Goal: Information Seeking & Learning: Learn about a topic

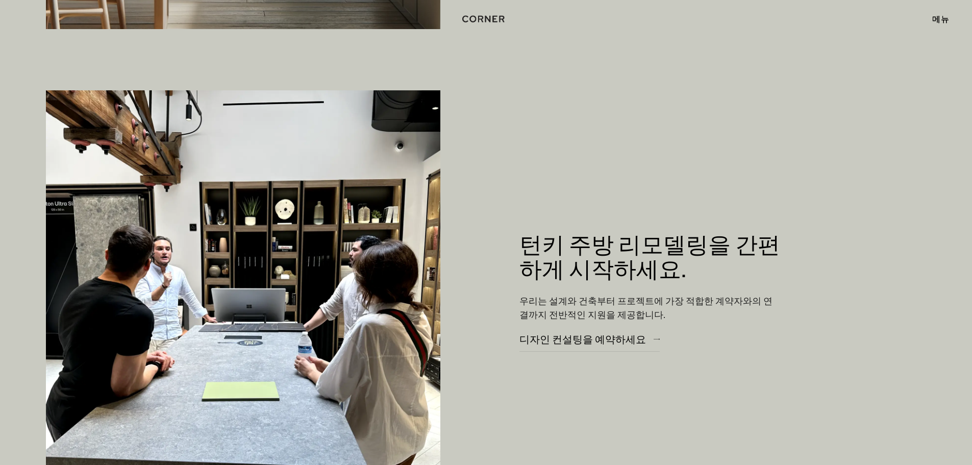
scroll to position [5047, 0]
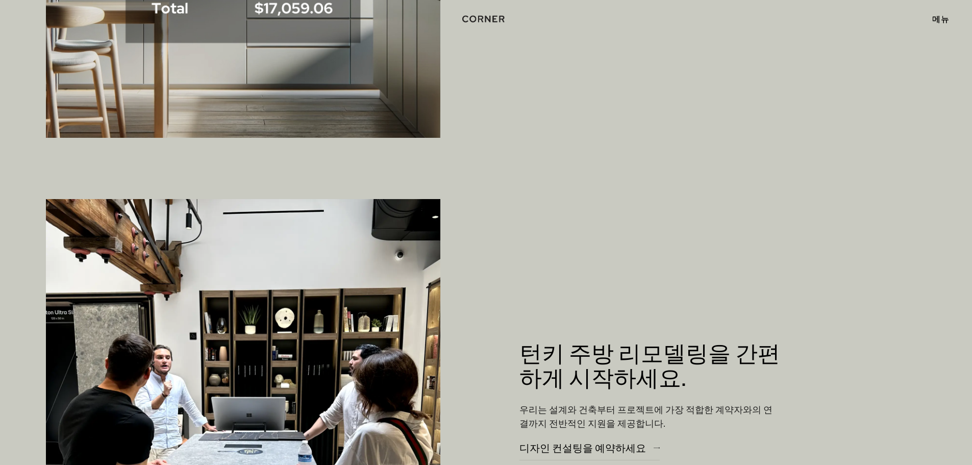
click at [948, 15] on font "메뉴" at bounding box center [940, 19] width 17 height 10
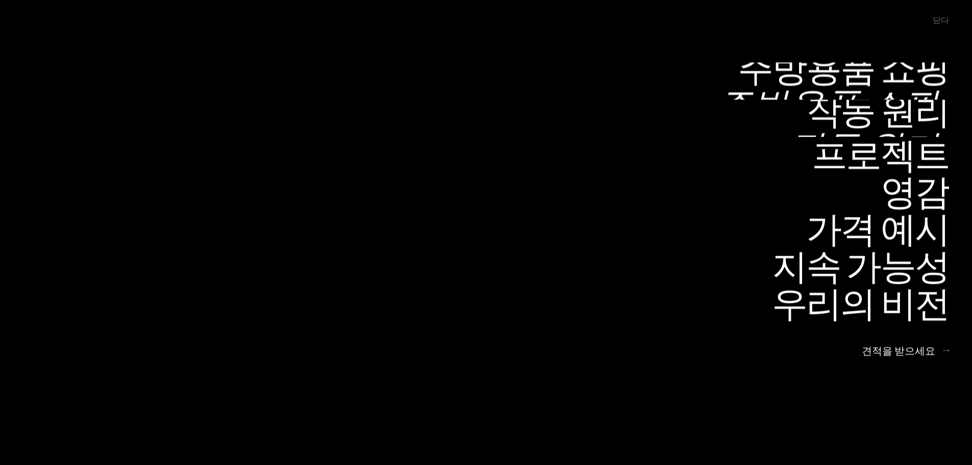
click at [903, 79] on font "주방용품 쇼핑" at bounding box center [827, 104] width 221 height 50
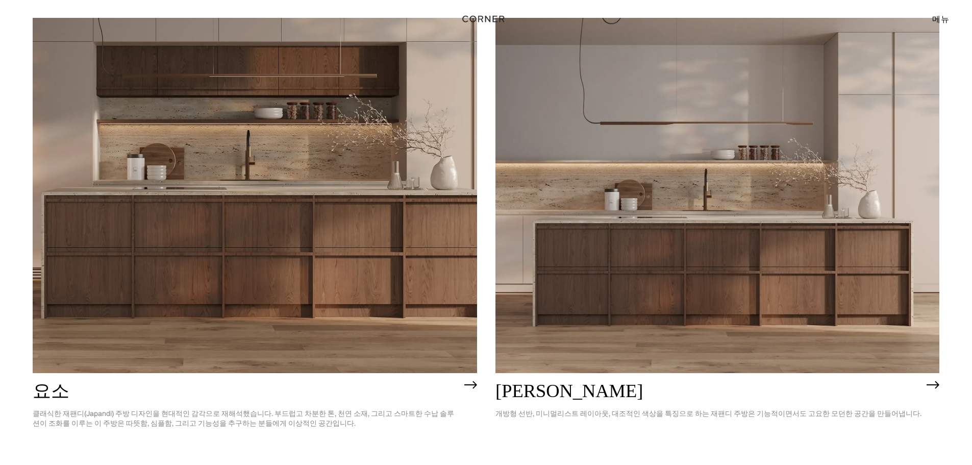
scroll to position [1072, 0]
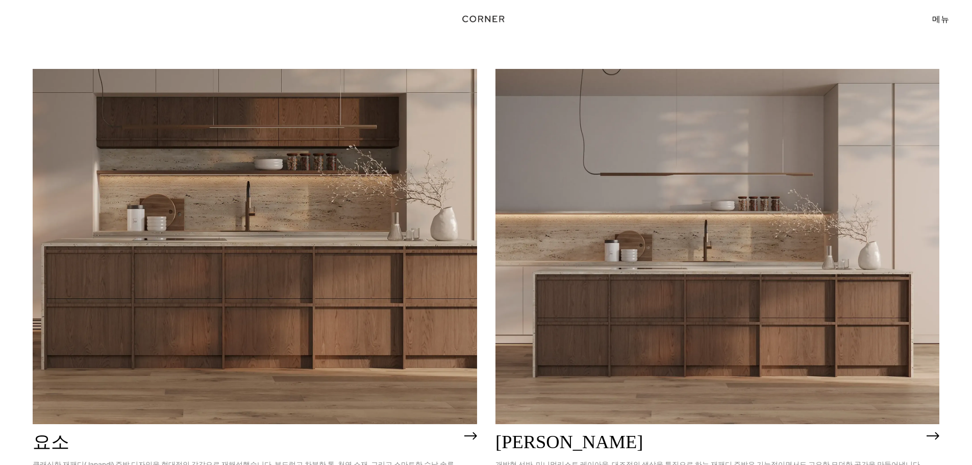
click at [139, 289] on img at bounding box center [255, 246] width 444 height 355
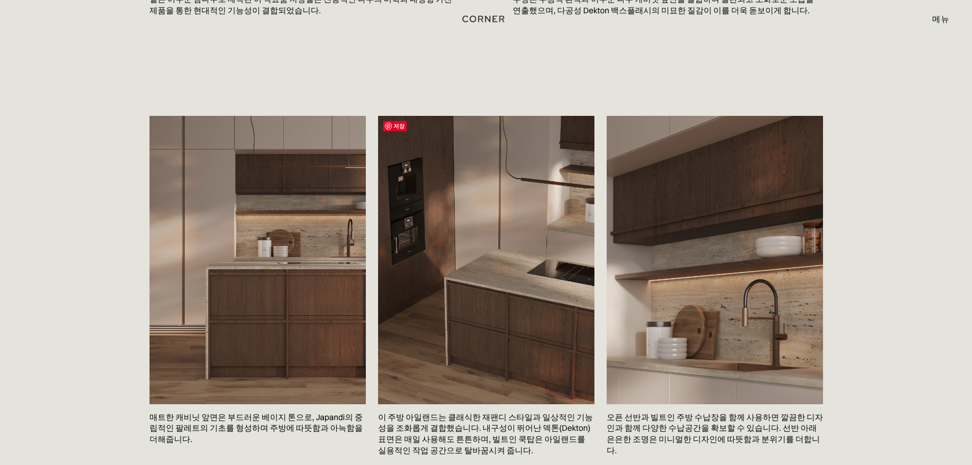
scroll to position [1378, 0]
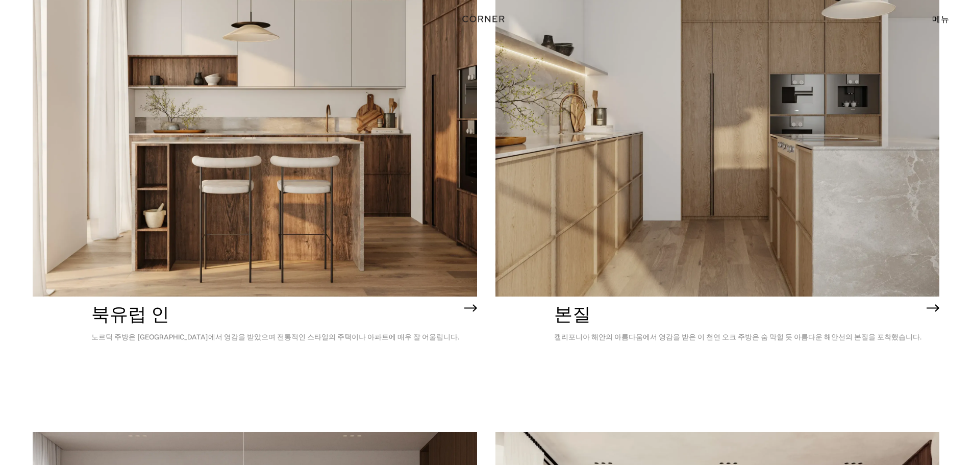
scroll to position [167, 0]
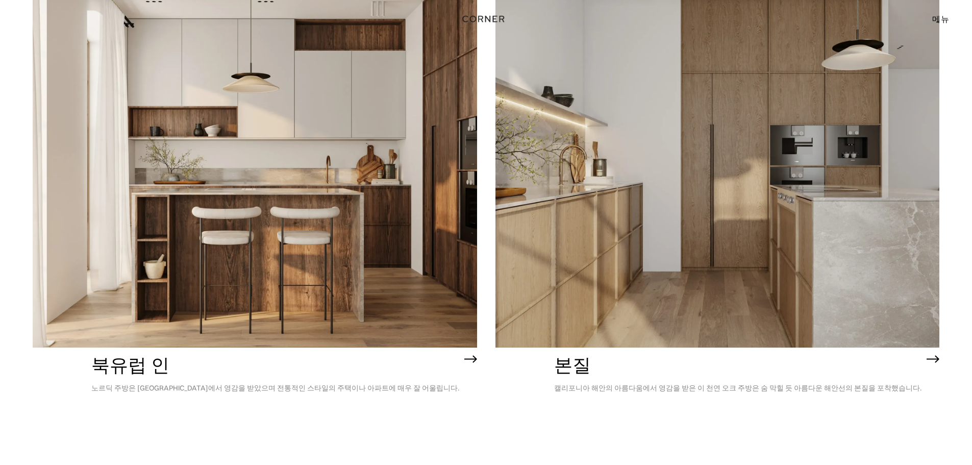
click at [280, 227] on img at bounding box center [255, 169] width 444 height 355
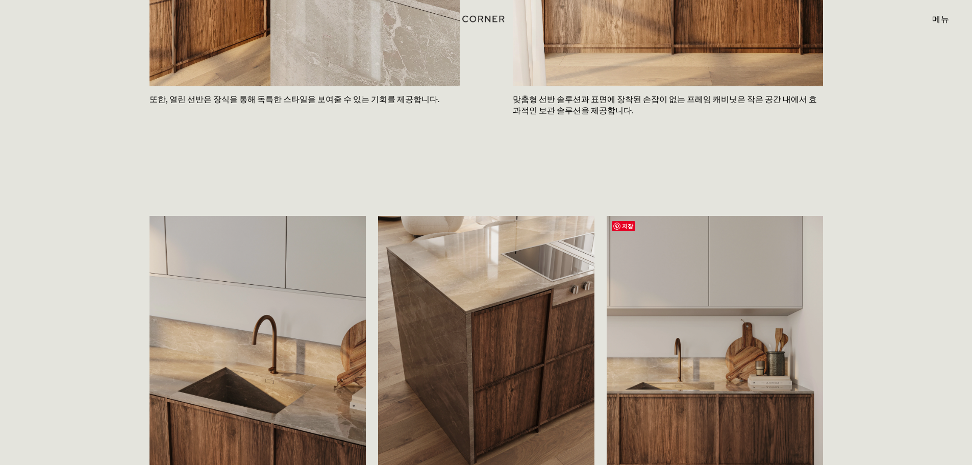
scroll to position [1174, 0]
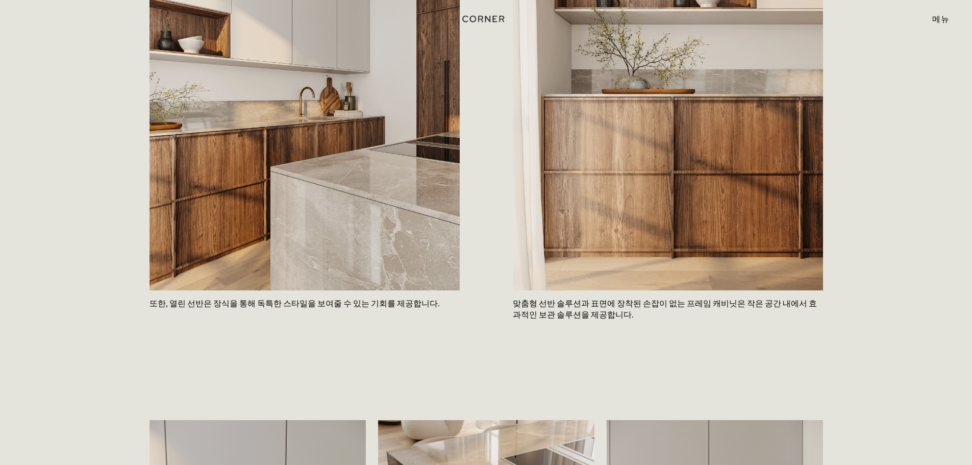
drag, startPoint x: 971, startPoint y: 132, endPoint x: 976, endPoint y: 33, distance: 99.1
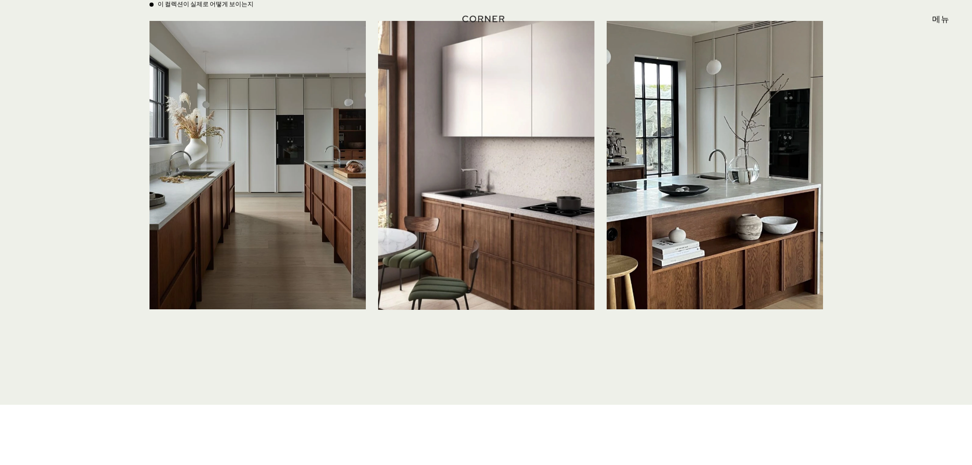
scroll to position [0, 0]
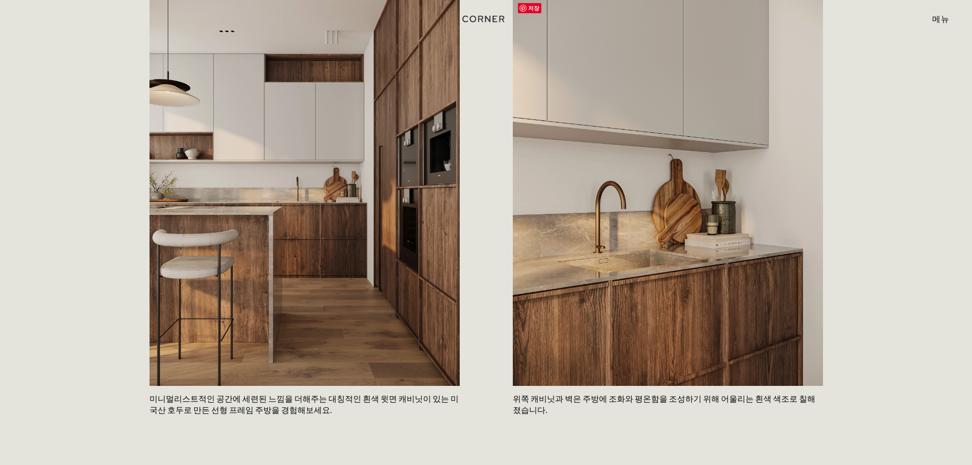
scroll to position [408, 0]
